Goal: Task Accomplishment & Management: Use online tool/utility

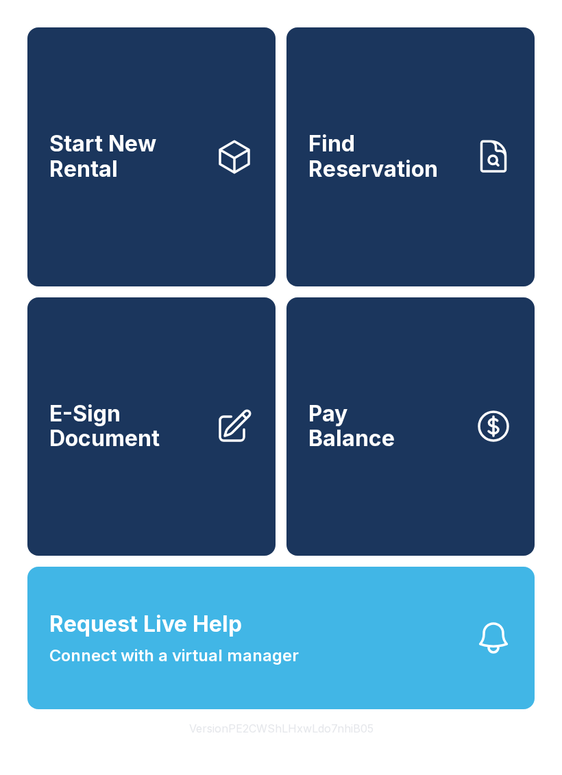
click at [162, 182] on span "Start New Rental" at bounding box center [126, 157] width 155 height 50
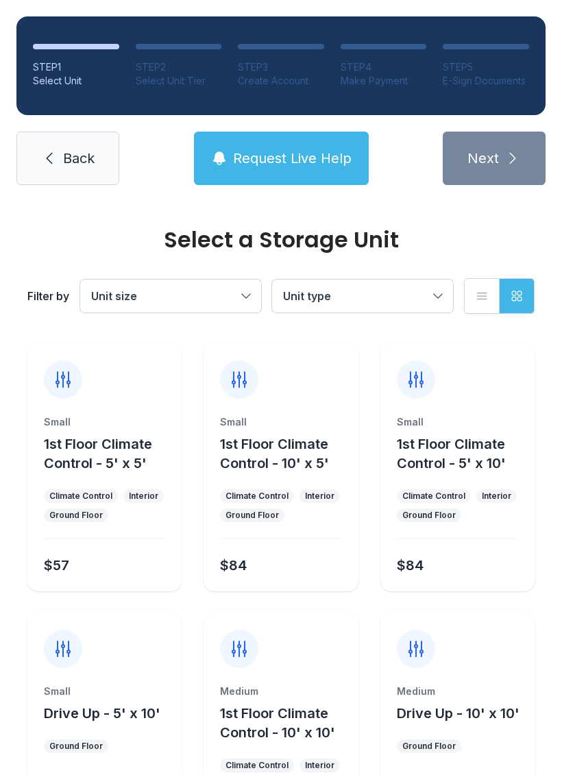
click at [77, 158] on span "Back" at bounding box center [79, 158] width 32 height 19
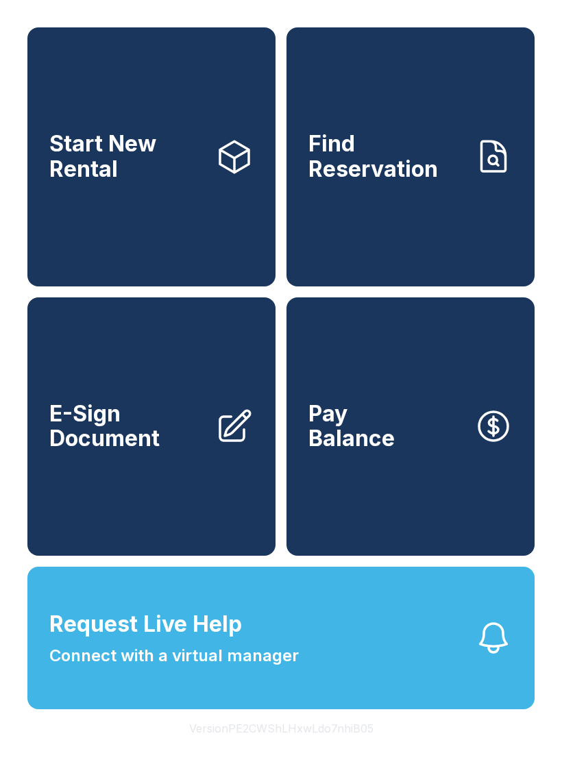
click at [123, 484] on link "E-Sign Document" at bounding box center [151, 426] width 248 height 259
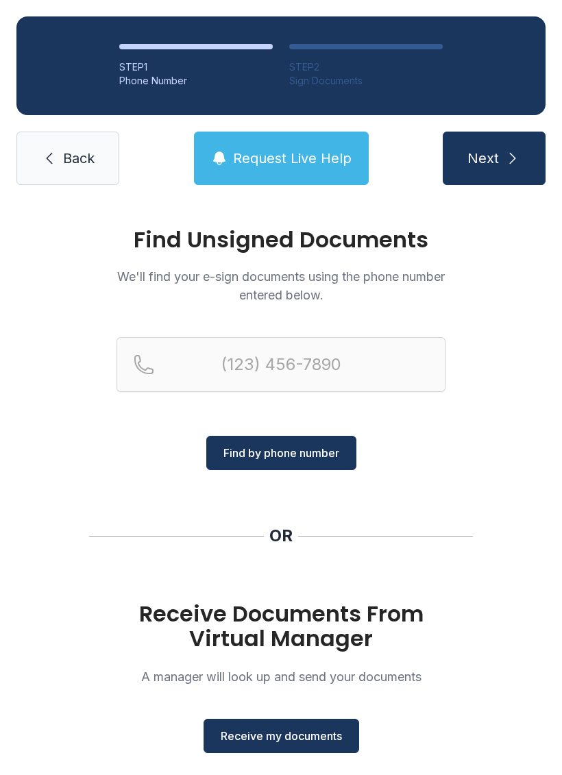
click at [84, 164] on span "Back" at bounding box center [79, 158] width 32 height 19
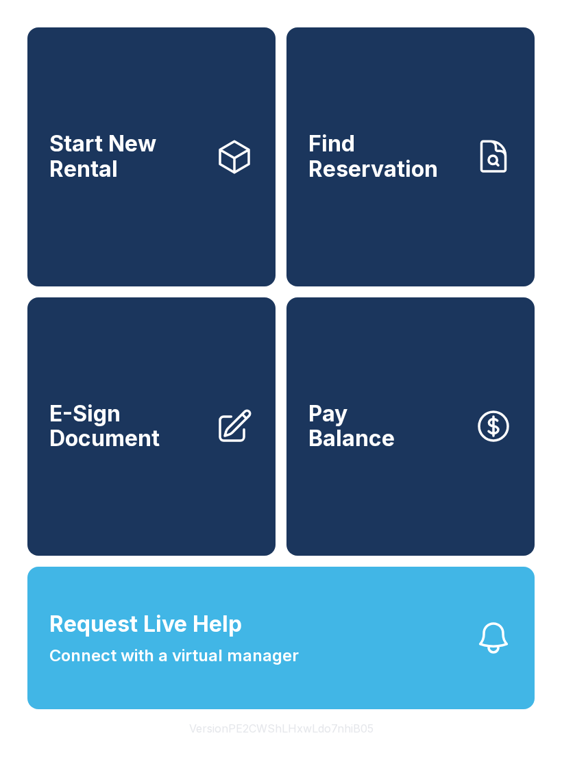
click at [426, 448] on link "Pay Balance" at bounding box center [411, 426] width 248 height 259
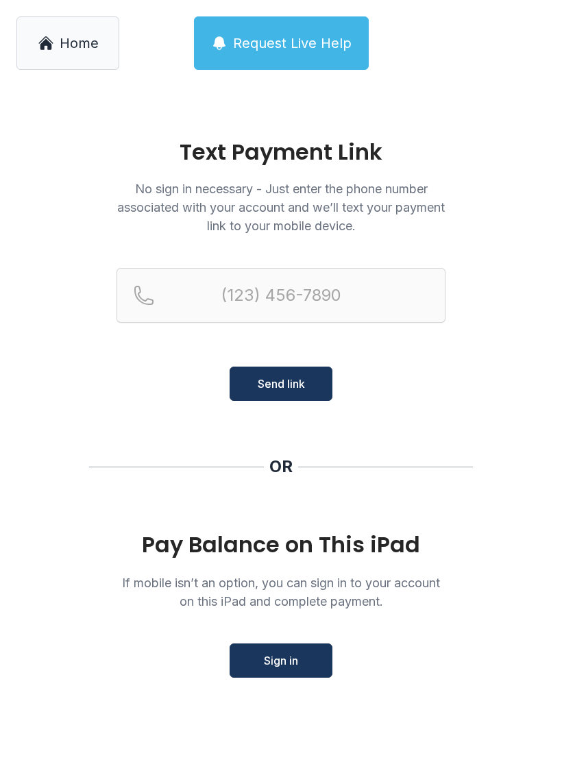
click at [283, 664] on span "Sign in" at bounding box center [281, 661] width 34 height 16
click at [73, 29] on link "Home" at bounding box center [67, 42] width 103 height 53
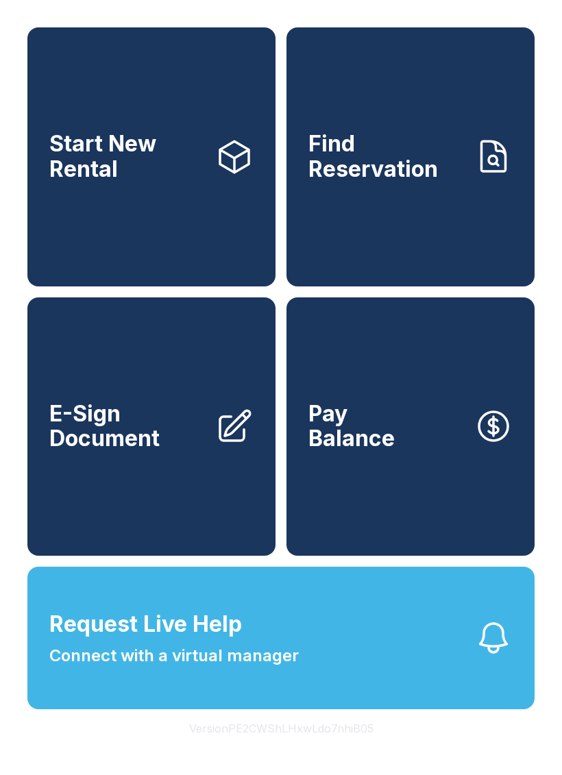
click at [263, 666] on span "Request Live Help Connect with a virtual manager" at bounding box center [173, 638] width 249 height 60
